Goal: Task Accomplishment & Management: Complete application form

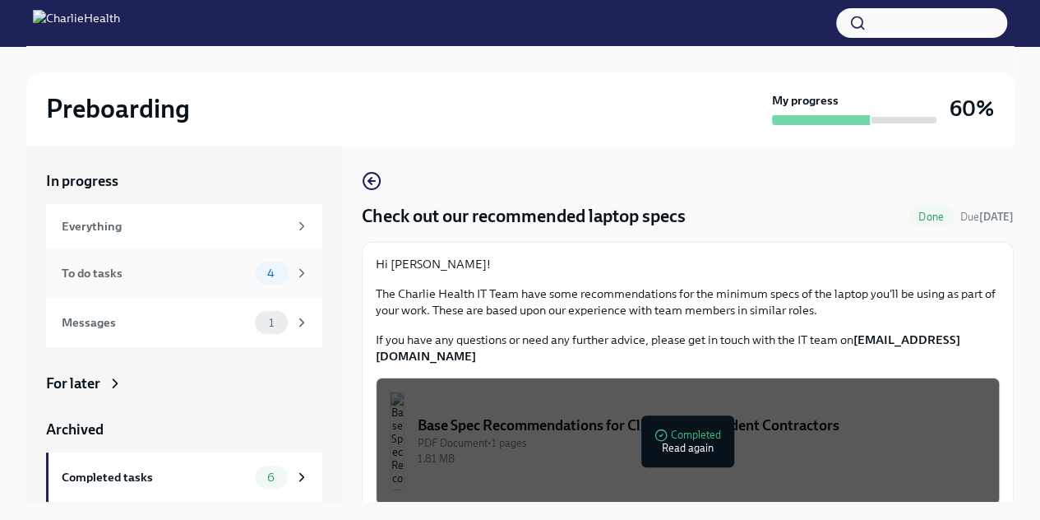
click at [120, 270] on div "To do tasks" at bounding box center [155, 273] width 187 height 18
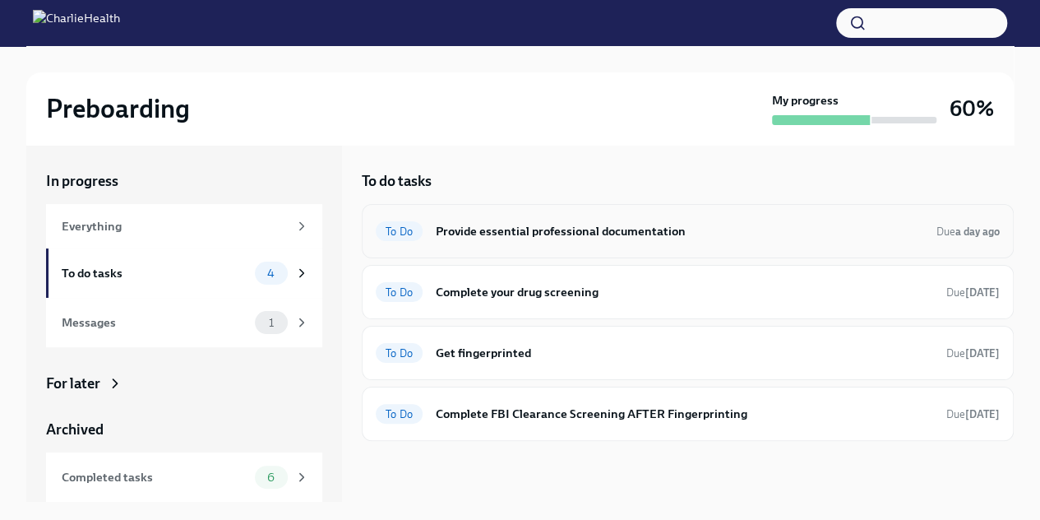
click at [559, 236] on h6 "Provide essential professional documentation" at bounding box center [680, 231] width 488 height 18
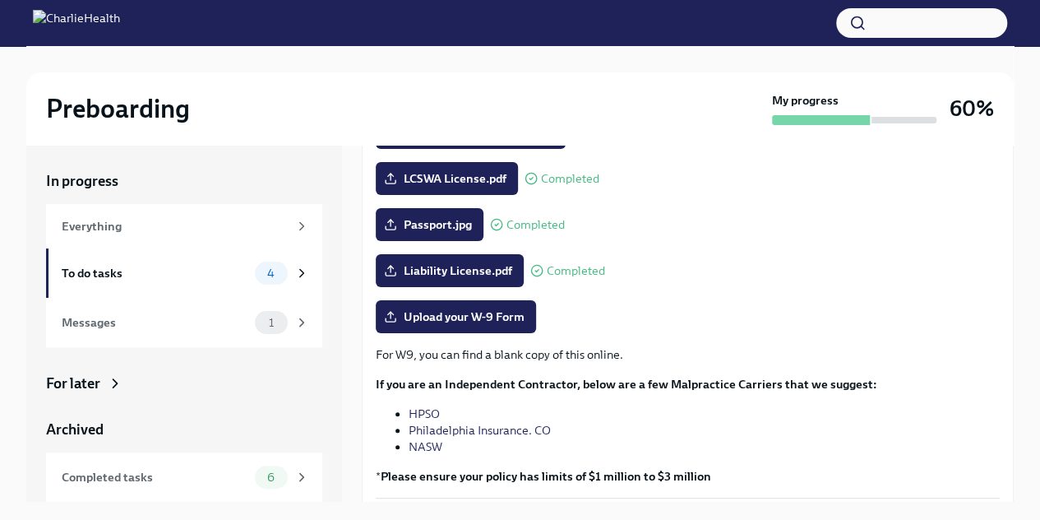
scroll to position [317, 0]
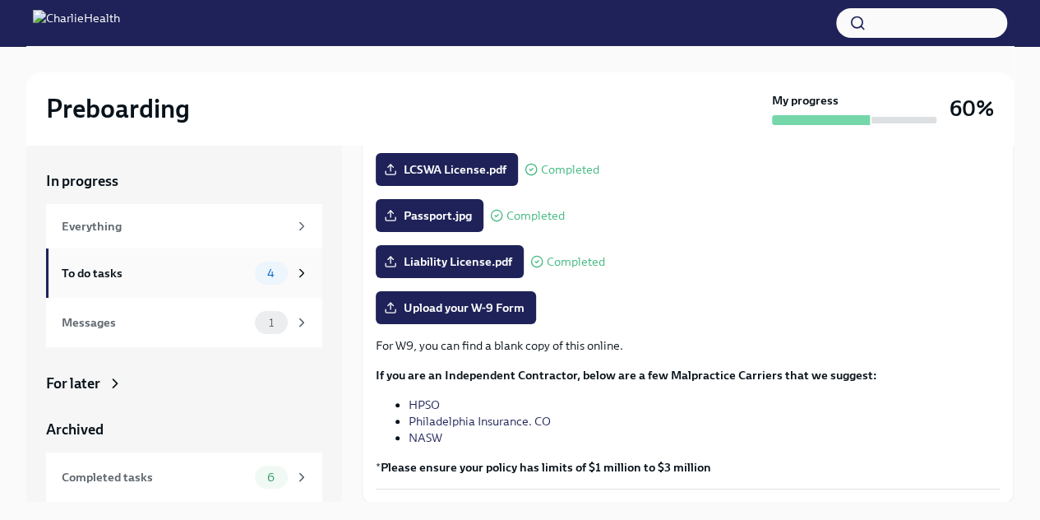
click at [113, 270] on div "To do tasks" at bounding box center [155, 273] width 187 height 18
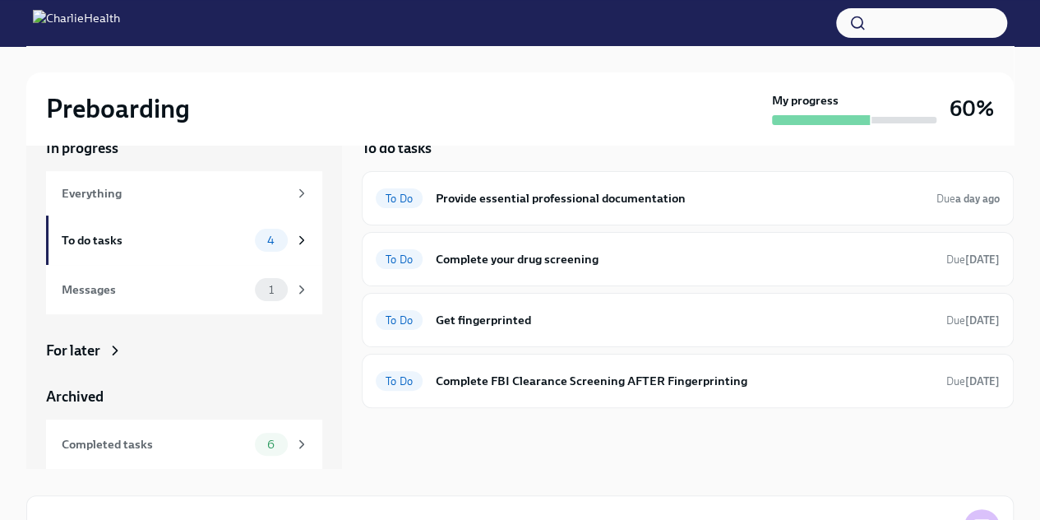
scroll to position [33, 0]
click at [544, 259] on h6 "Complete your drug screening" at bounding box center [684, 259] width 497 height 18
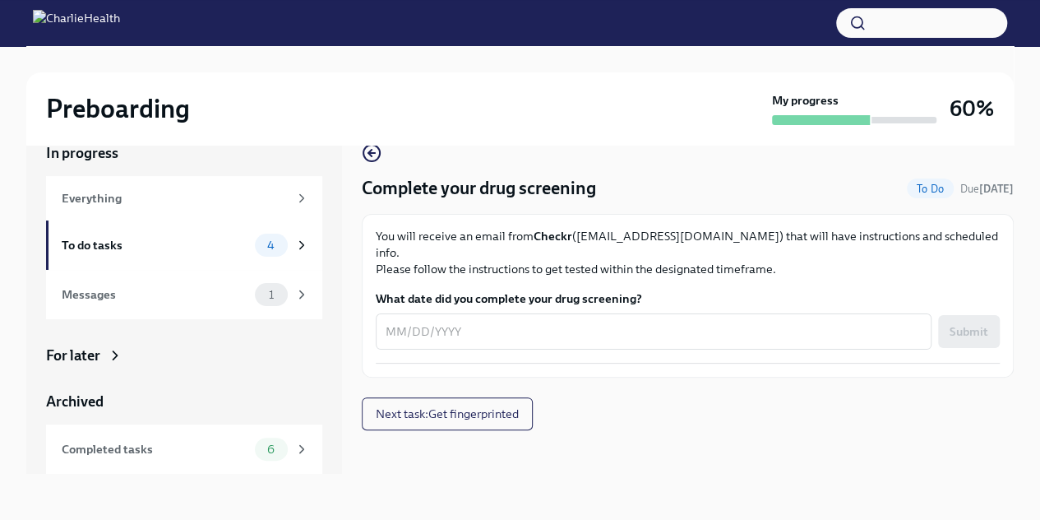
scroll to position [28, 0]
click at [543, 326] on div "x ​" at bounding box center [654, 331] width 556 height 36
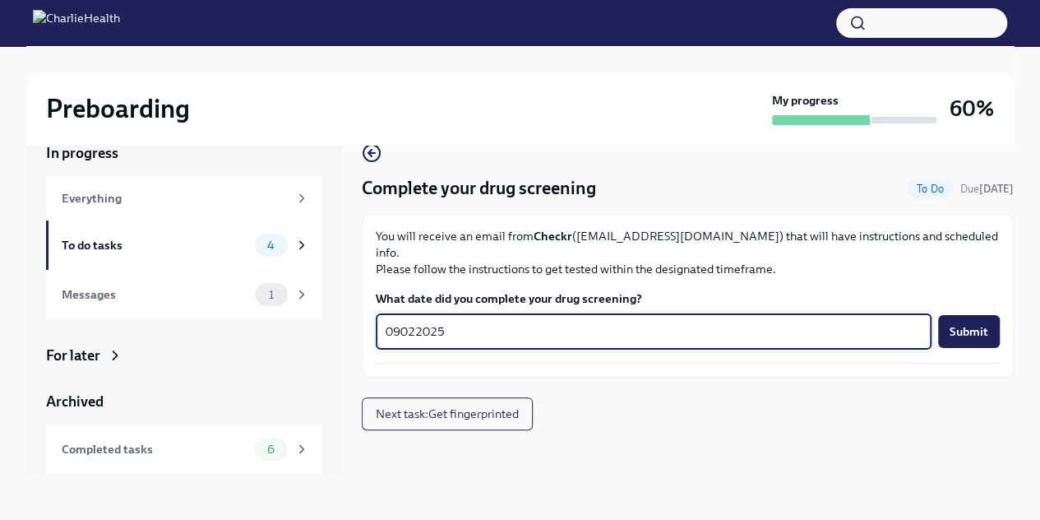
click at [398, 321] on textarea "09022025" at bounding box center [654, 331] width 536 height 20
click at [417, 321] on textarea "09/022025" at bounding box center [654, 331] width 536 height 20
type textarea "[DATE]"
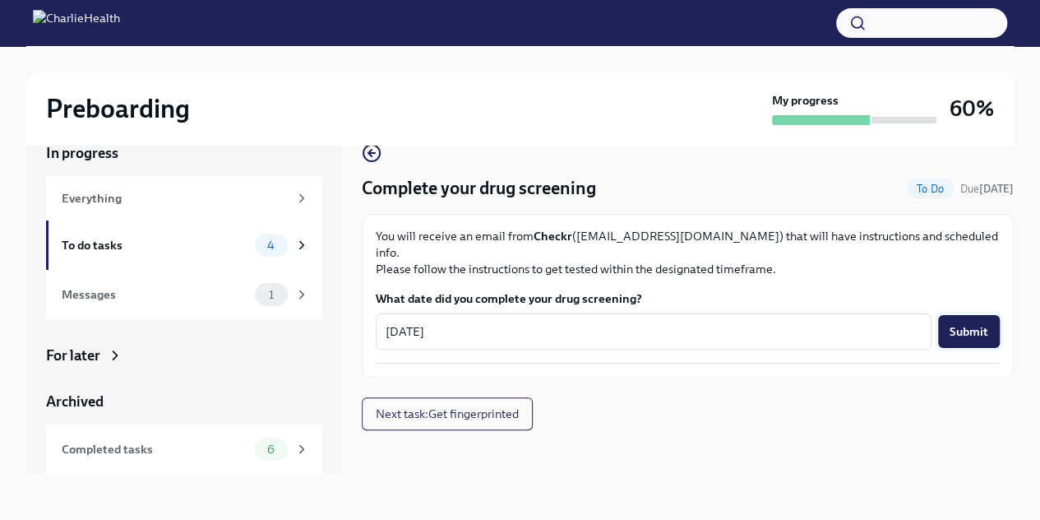
click at [982, 323] on span "Submit" at bounding box center [969, 331] width 39 height 16
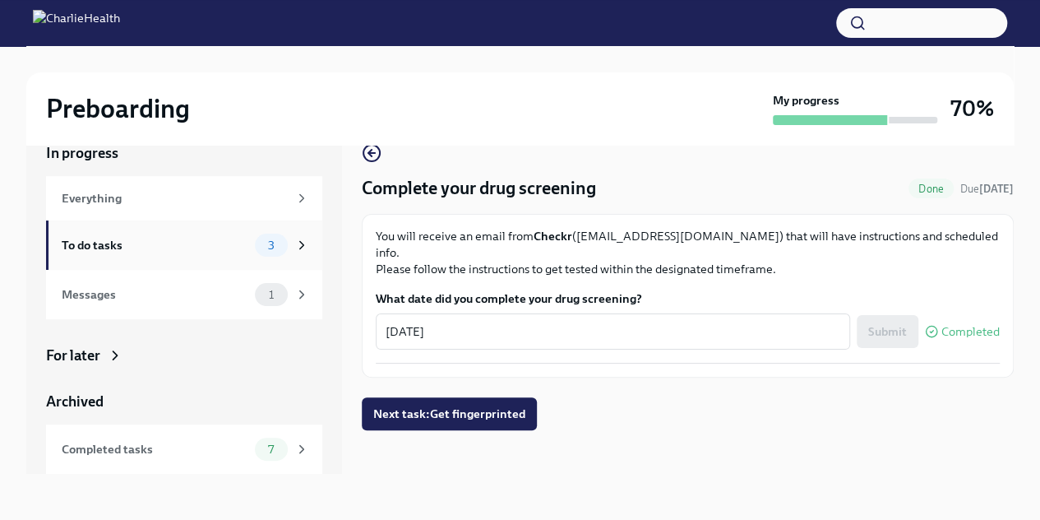
click at [127, 239] on div "To do tasks" at bounding box center [155, 245] width 187 height 18
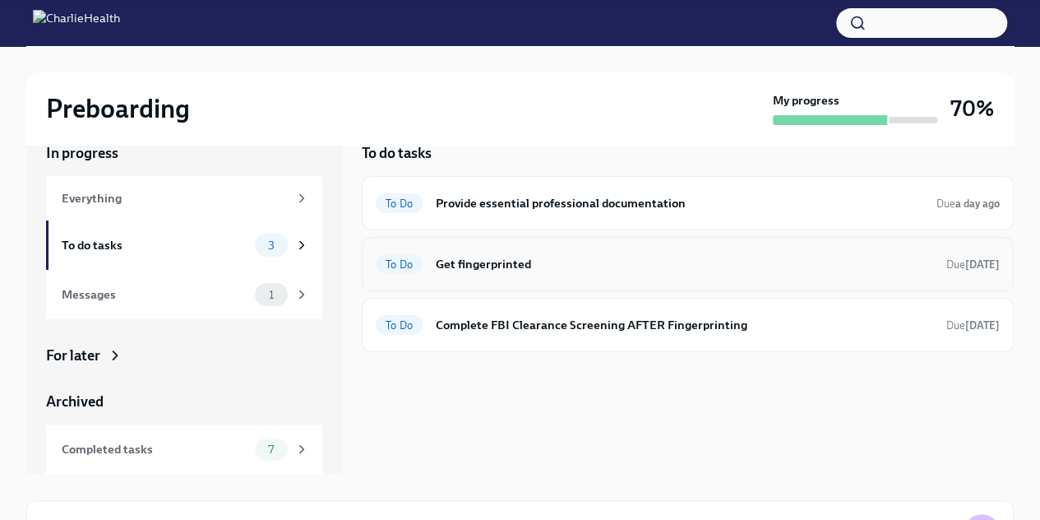
click at [511, 261] on h6 "Get fingerprinted" at bounding box center [684, 264] width 497 height 18
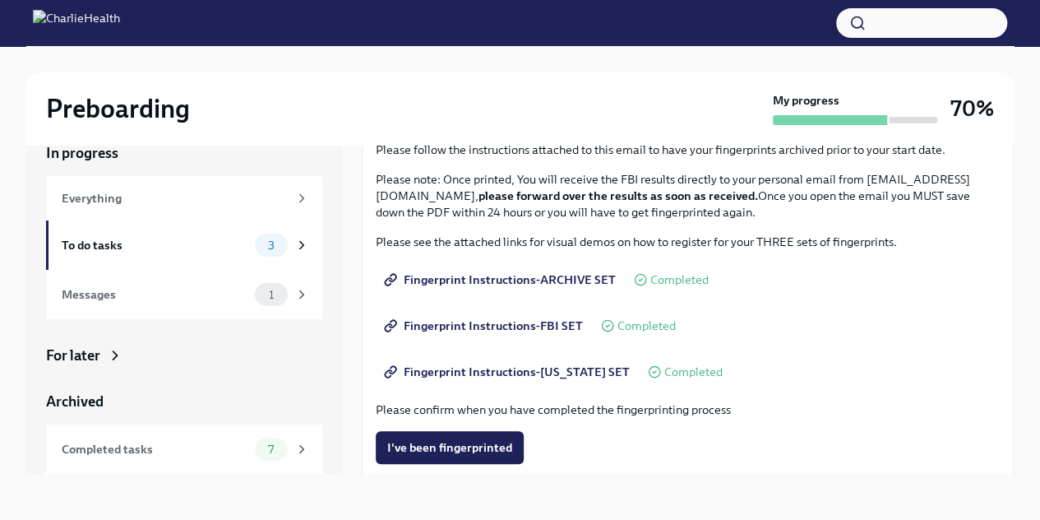
scroll to position [135, 0]
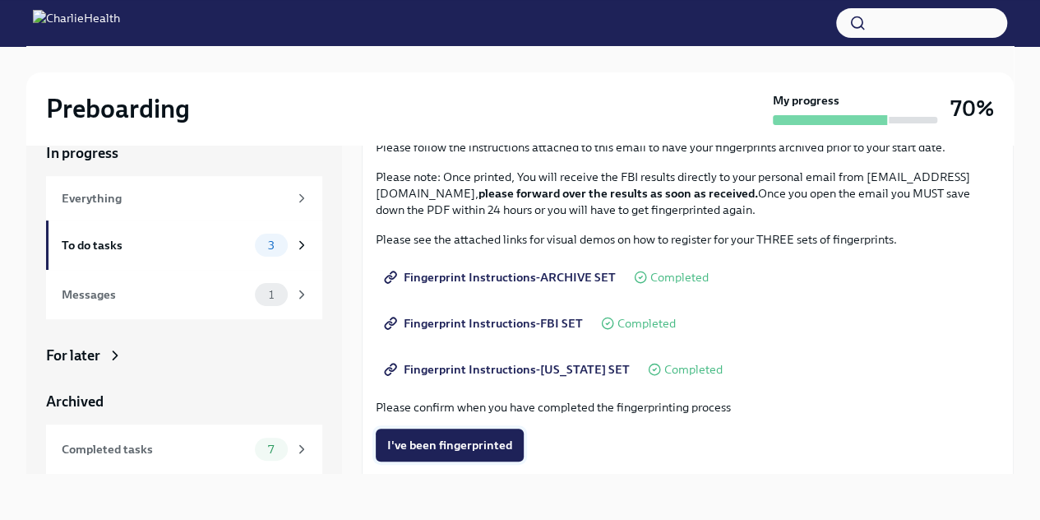
click at [460, 446] on span "I've been fingerprinted" at bounding box center [449, 445] width 125 height 16
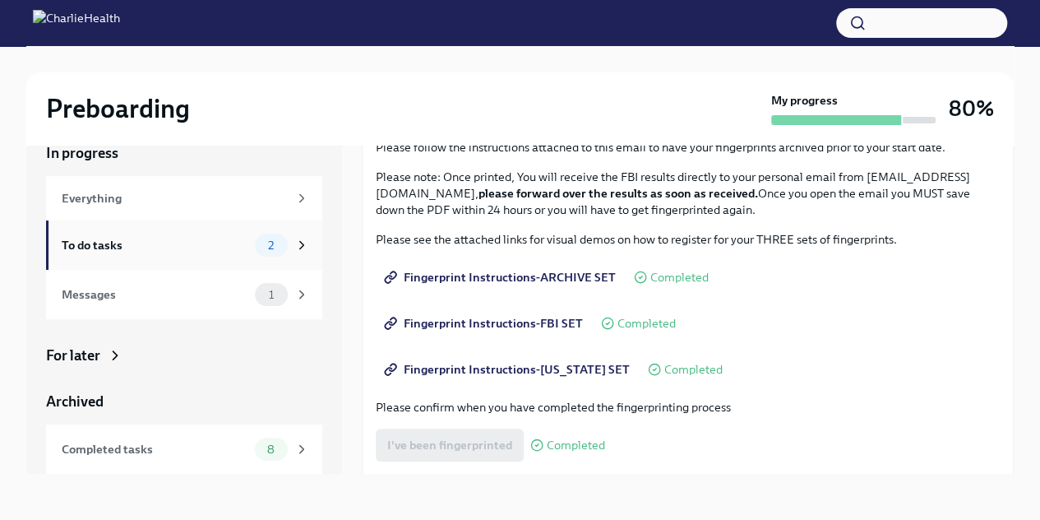
click at [128, 248] on div "To do tasks" at bounding box center [155, 245] width 187 height 18
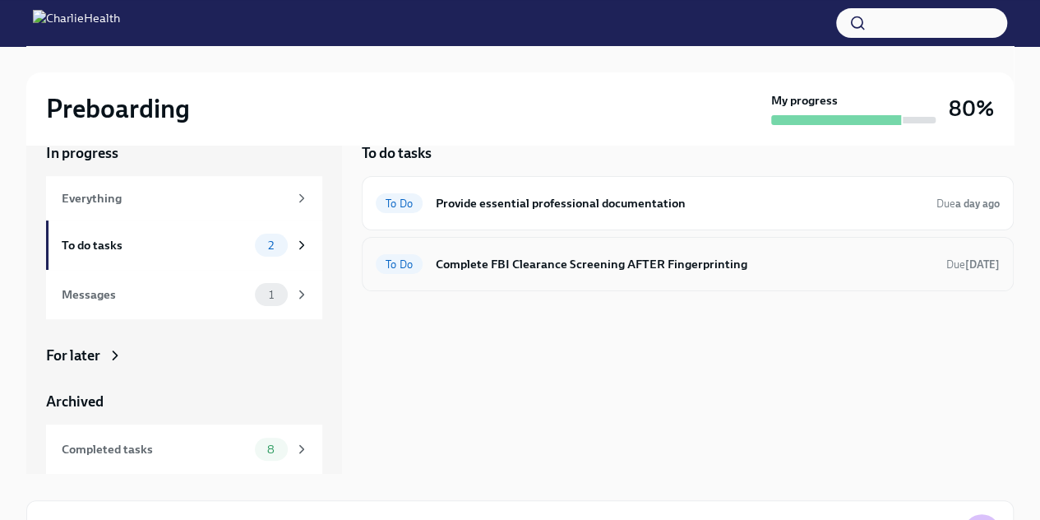
click at [624, 268] on h6 "Complete FBI Clearance Screening AFTER Fingerprinting" at bounding box center [684, 264] width 497 height 18
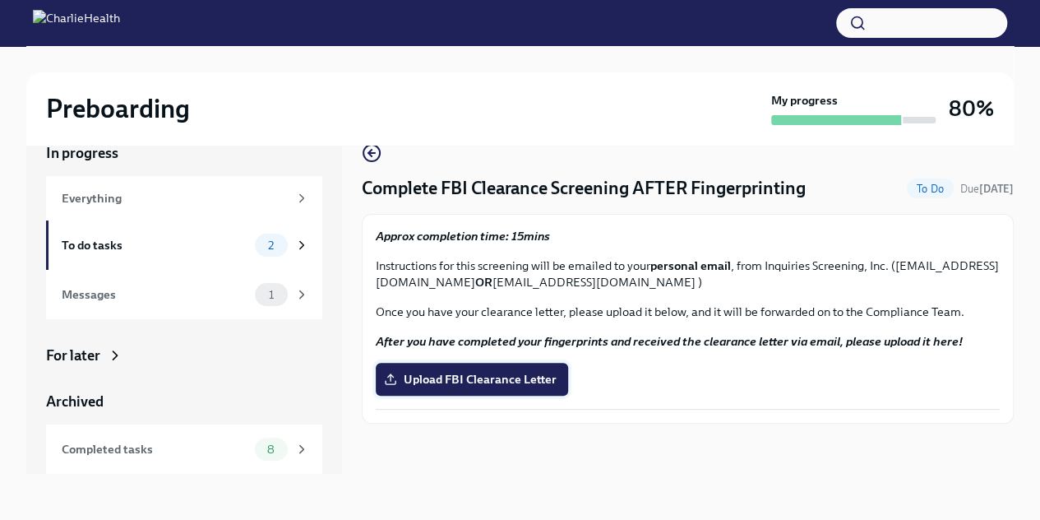
click at [508, 379] on span "Upload FBI Clearance Letter" at bounding box center [471, 379] width 169 height 16
click at [0, 0] on input "Upload FBI Clearance Letter" at bounding box center [0, 0] width 0 height 0
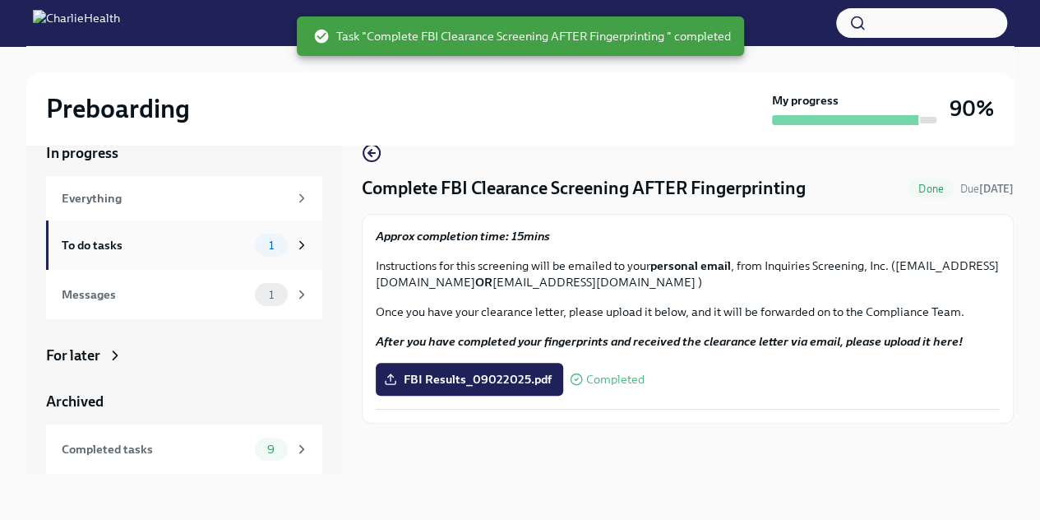
click at [83, 248] on div "To do tasks" at bounding box center [155, 245] width 187 height 18
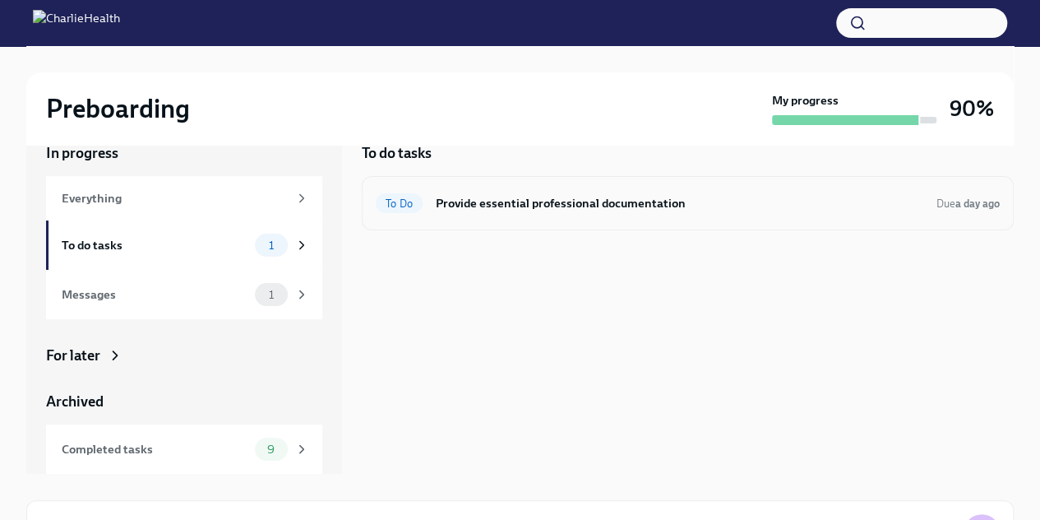
click at [565, 201] on h6 "Provide essential professional documentation" at bounding box center [680, 203] width 488 height 18
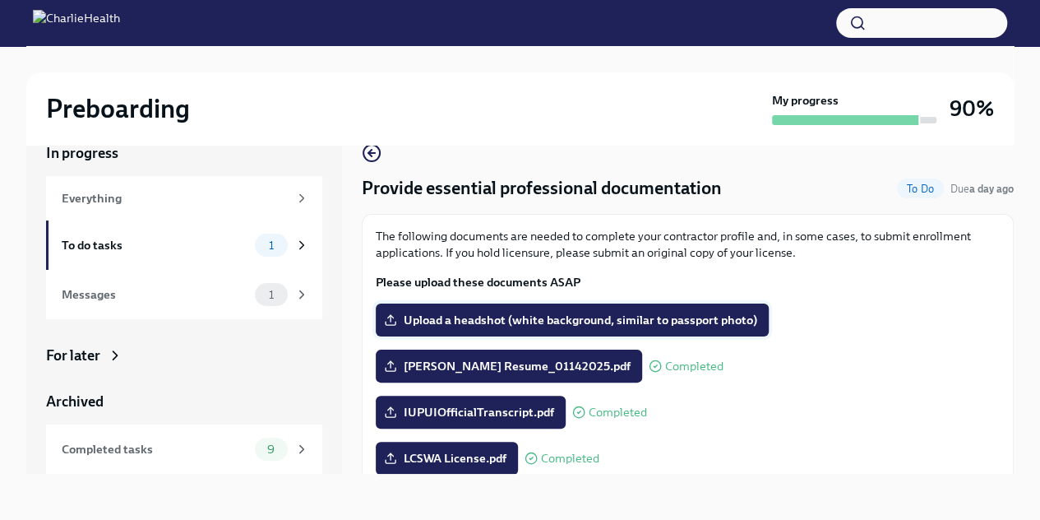
click at [554, 321] on span "Upload a headshot (white background, similar to passport photo)" at bounding box center [572, 320] width 370 height 16
click at [0, 0] on input "Upload a headshot (white background, similar to passport photo)" at bounding box center [0, 0] width 0 height 0
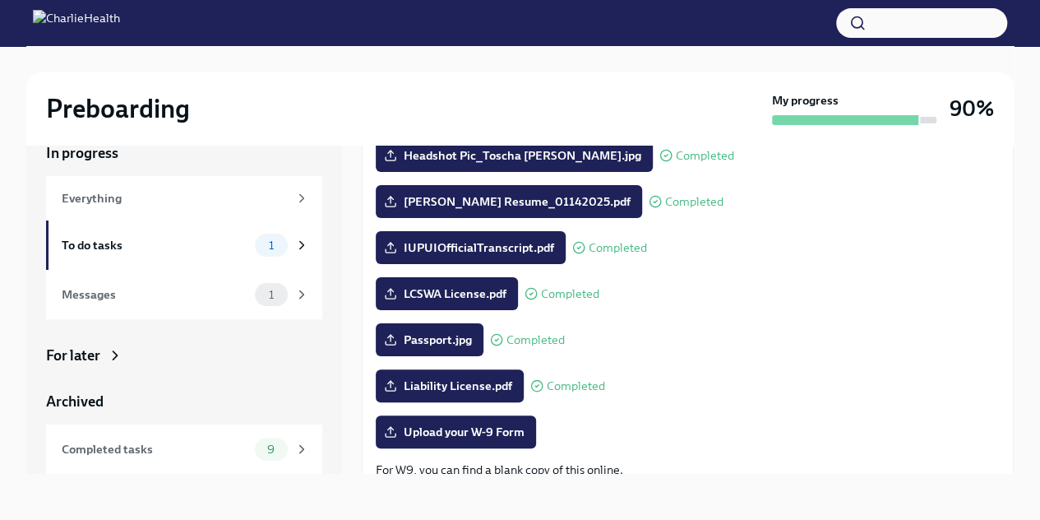
scroll to position [197, 0]
